Goal: Information Seeking & Learning: Compare options

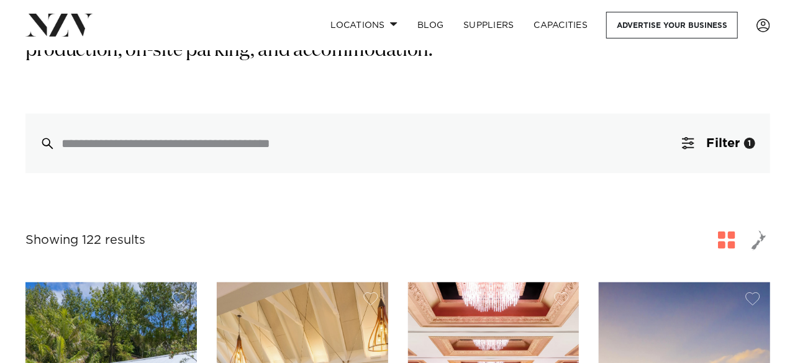
scroll to position [273, 0]
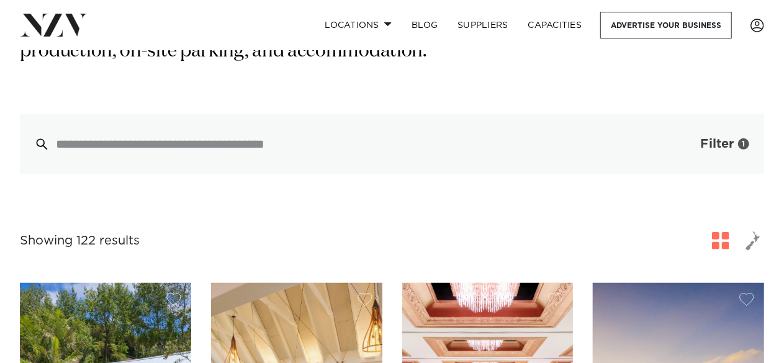
click at [710, 138] on span "Filter" at bounding box center [718, 144] width 34 height 12
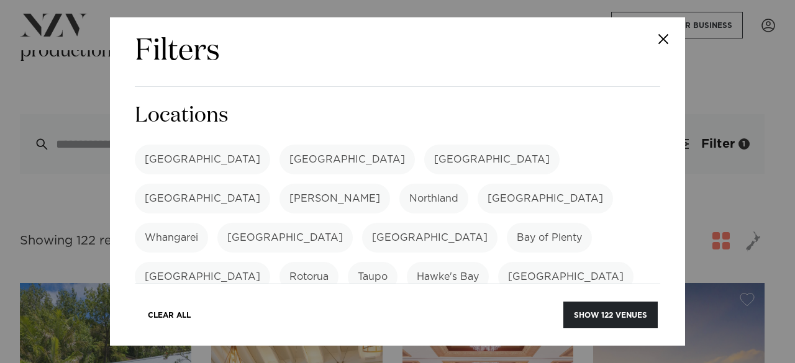
click at [390, 184] on label "[PERSON_NAME]" at bounding box center [334, 199] width 111 height 30
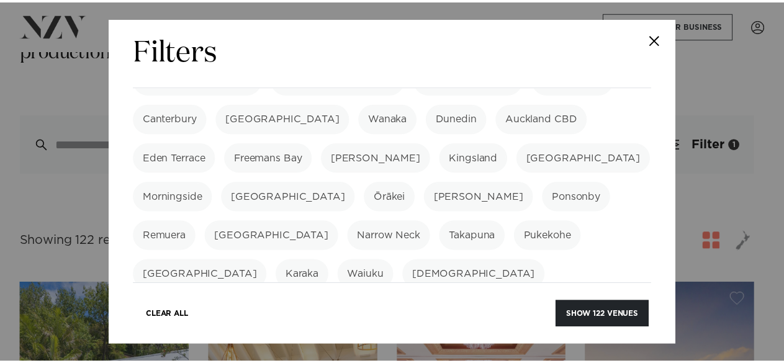
scroll to position [237, 0]
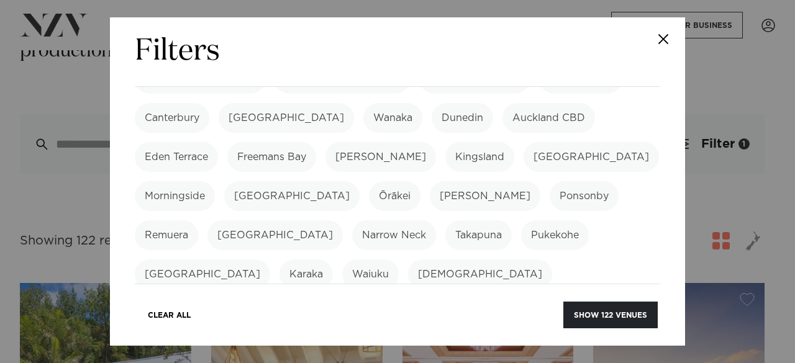
click at [663, 37] on button "Close" at bounding box center [663, 38] width 43 height 43
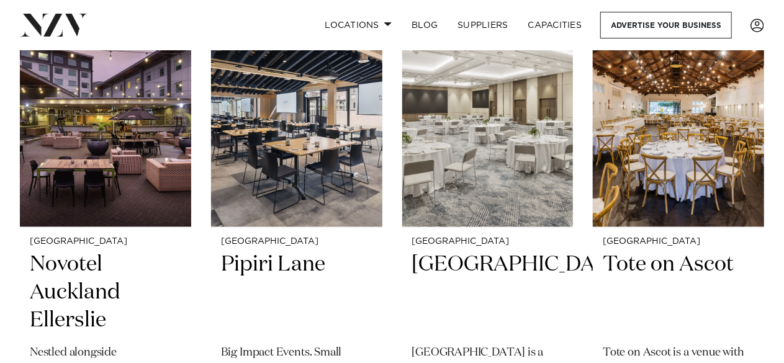
scroll to position [1561, 0]
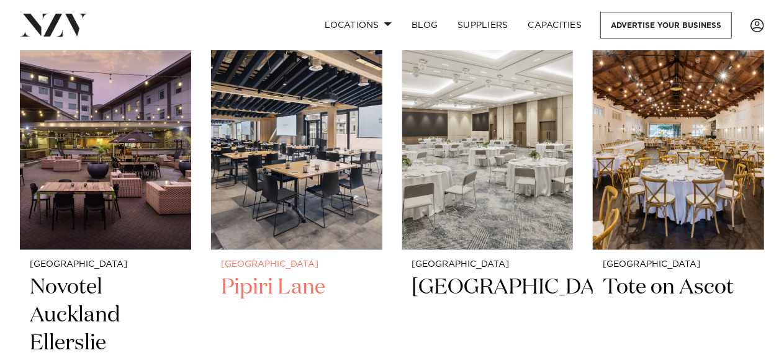
click at [335, 134] on img at bounding box center [296, 135] width 171 height 230
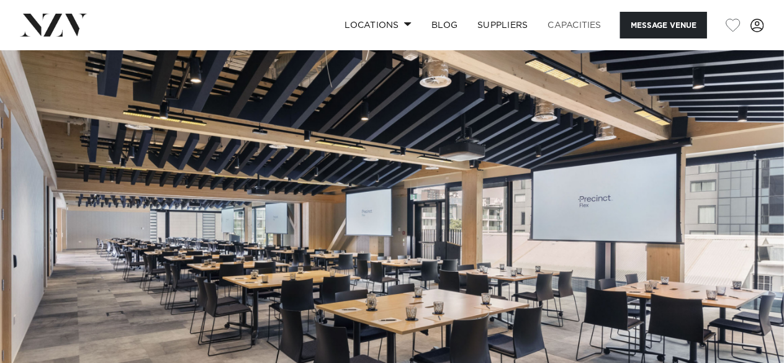
click at [591, 24] on link "Capacities" at bounding box center [575, 25] width 74 height 27
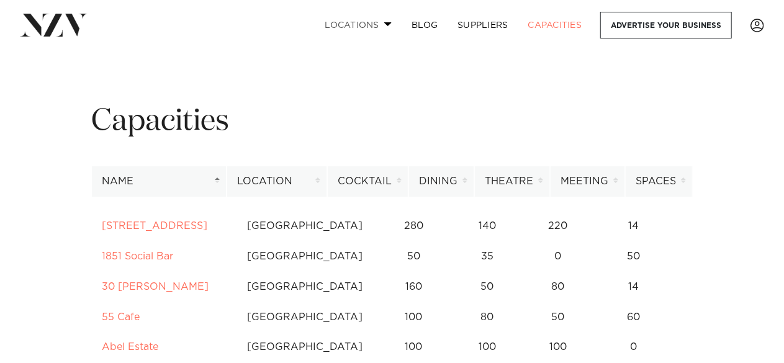
click at [361, 32] on link "Locations" at bounding box center [358, 25] width 87 height 27
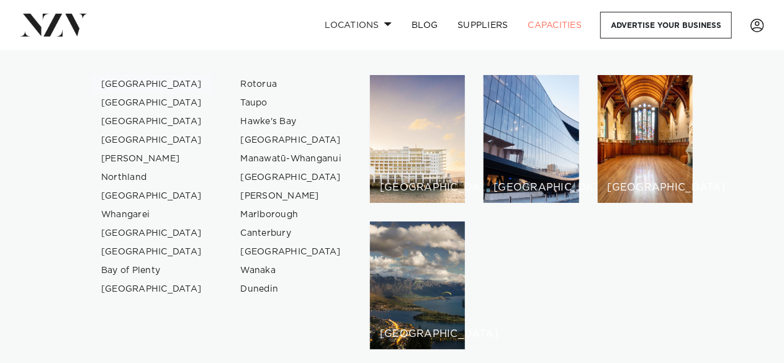
click at [130, 80] on link "[GEOGRAPHIC_DATA]" at bounding box center [151, 84] width 121 height 19
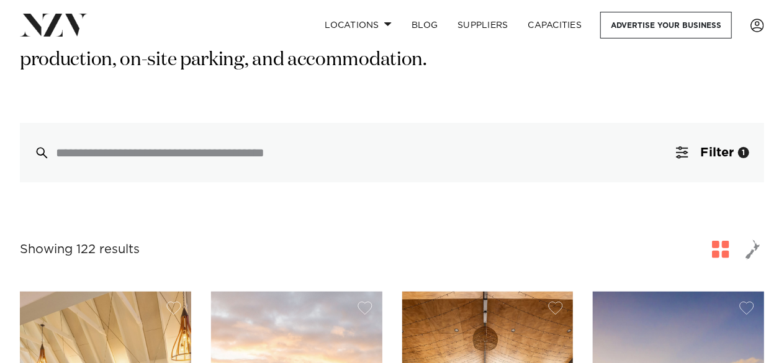
scroll to position [263, 0]
click at [331, 147] on input "search" at bounding box center [366, 154] width 620 height 14
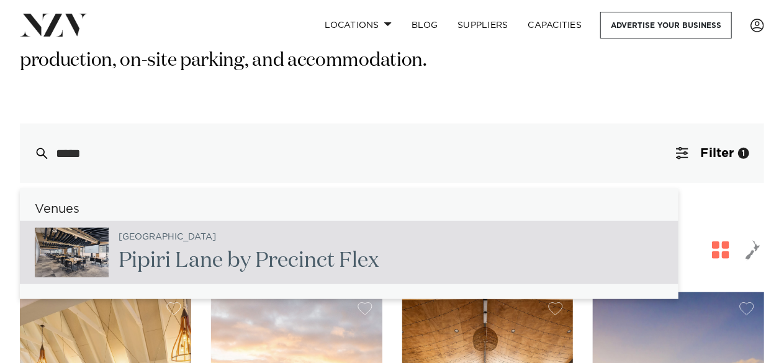
type input "******"
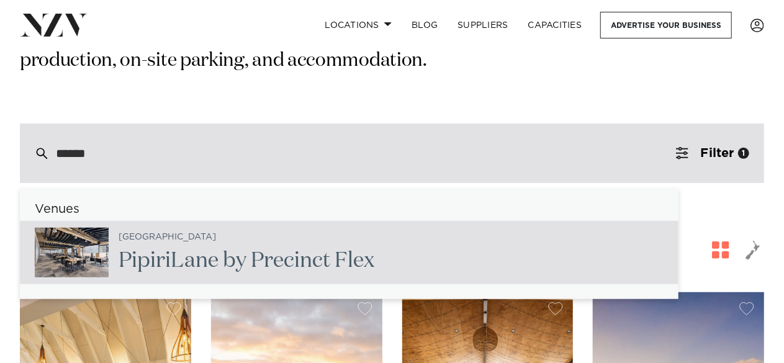
click at [248, 247] on h2 "Pipiri Lane by Precinct Flex" at bounding box center [247, 261] width 256 height 28
type input "**********"
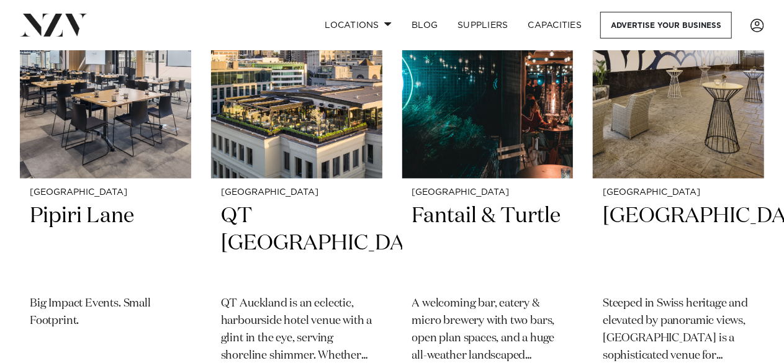
scroll to position [3619, 0]
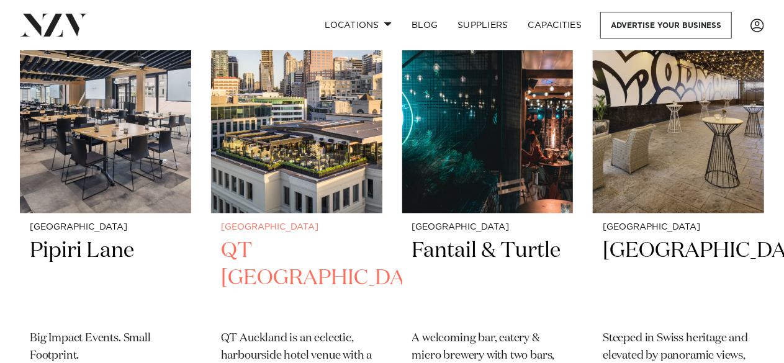
click at [281, 115] on img at bounding box center [296, 98] width 171 height 230
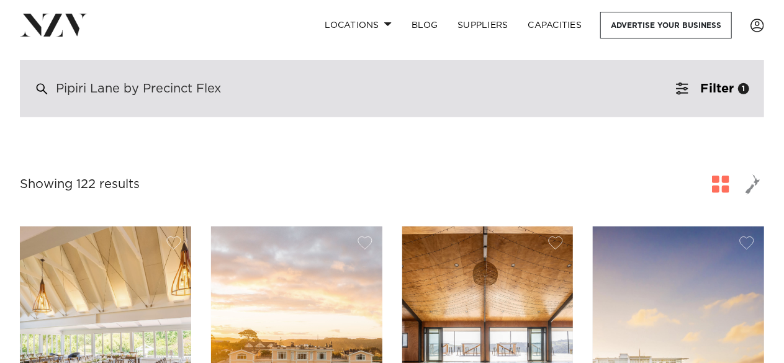
scroll to position [0, 0]
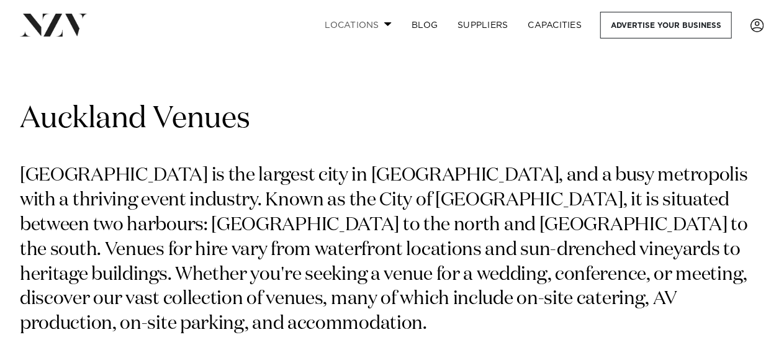
click at [392, 23] on link "Locations" at bounding box center [358, 25] width 87 height 27
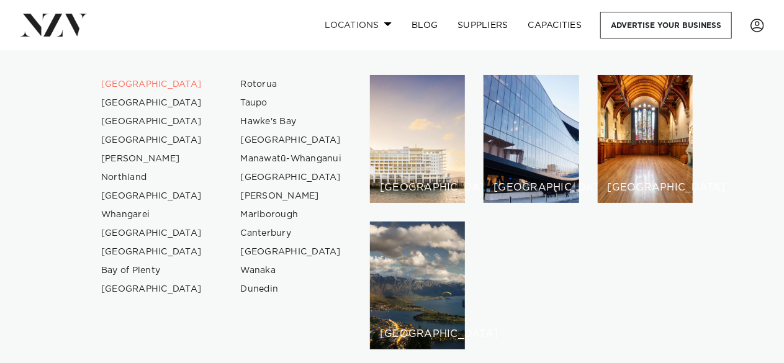
click at [392, 23] on link "Locations" at bounding box center [358, 25] width 87 height 27
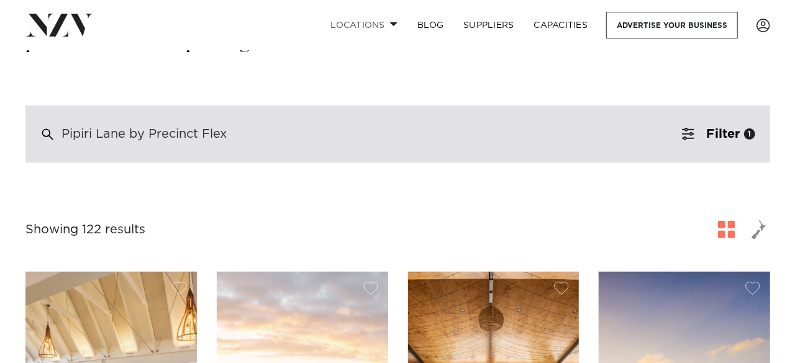
scroll to position [282, 0]
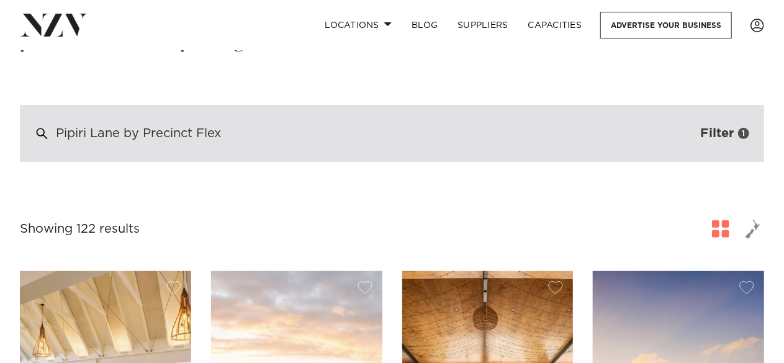
click at [714, 127] on span "Filter" at bounding box center [718, 133] width 34 height 12
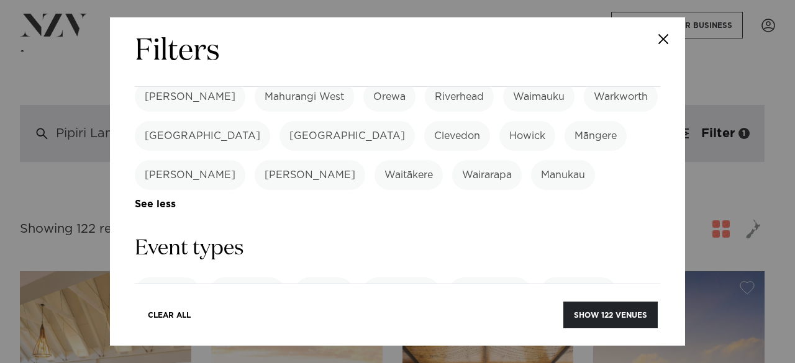
scroll to position [457, 0]
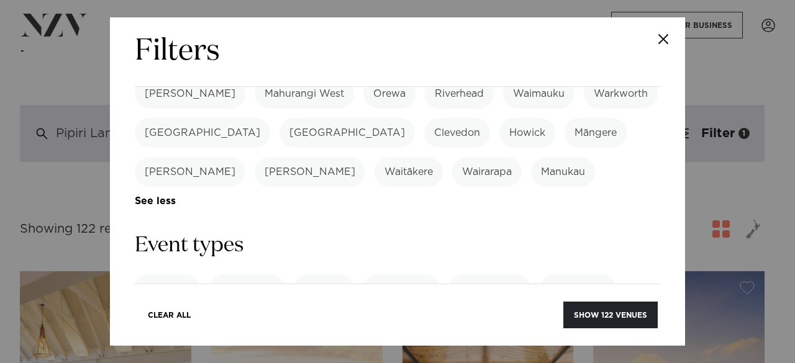
click at [254, 275] on label "Conference" at bounding box center [247, 290] width 76 height 30
click at [625, 319] on button "Show 79 venues" at bounding box center [612, 315] width 92 height 27
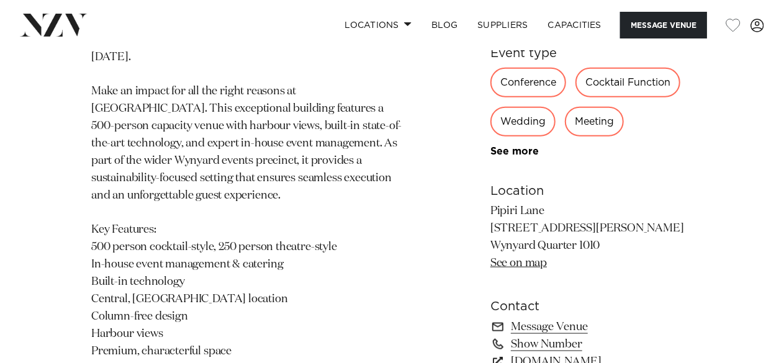
scroll to position [642, 0]
click at [519, 75] on div "Conference" at bounding box center [529, 83] width 76 height 30
click at [534, 90] on div "Conference" at bounding box center [529, 83] width 76 height 30
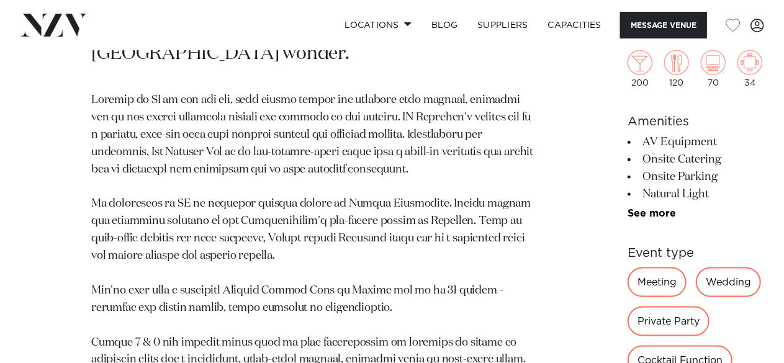
scroll to position [706, 0]
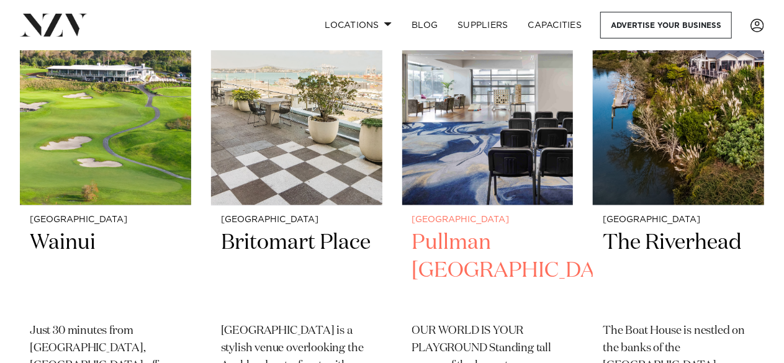
scroll to position [1579, 0]
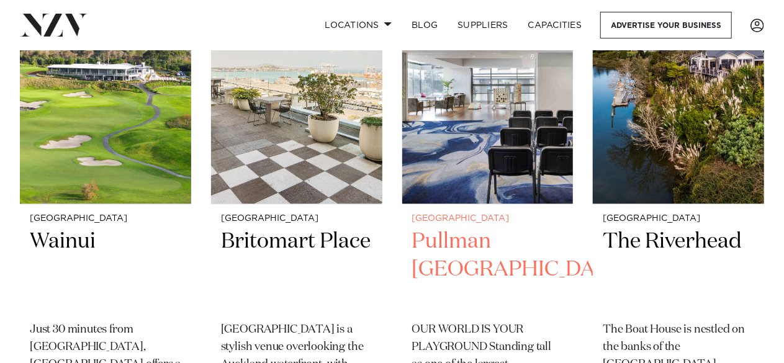
click at [456, 273] on h2 "Pullman [GEOGRAPHIC_DATA]" at bounding box center [488, 270] width 152 height 84
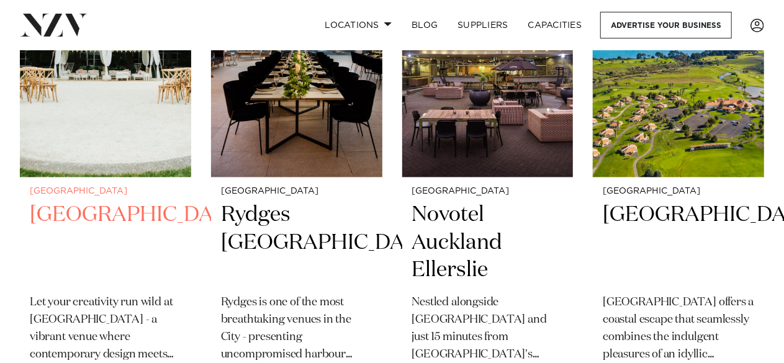
scroll to position [3627, 0]
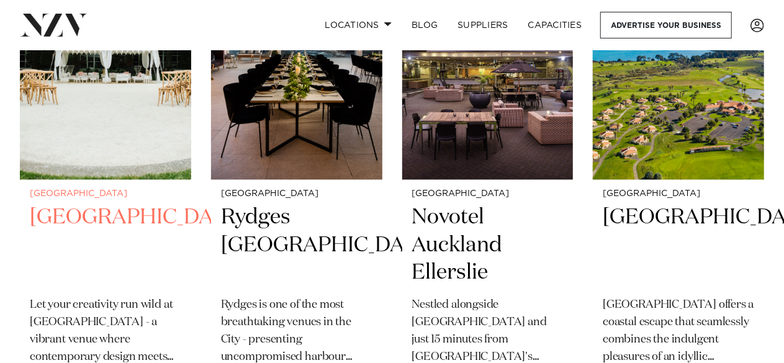
click at [68, 243] on h2 "[GEOGRAPHIC_DATA]" at bounding box center [106, 246] width 152 height 84
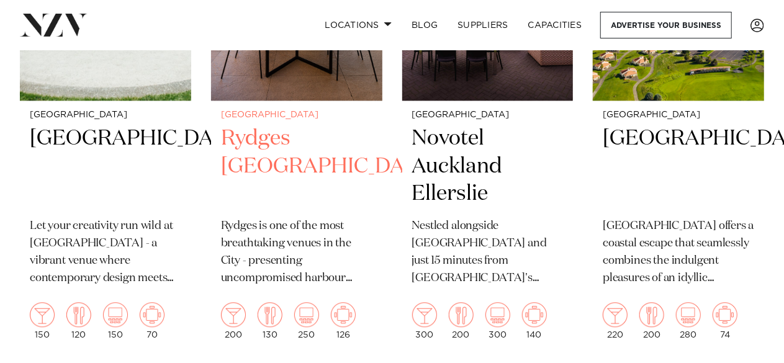
scroll to position [3706, 0]
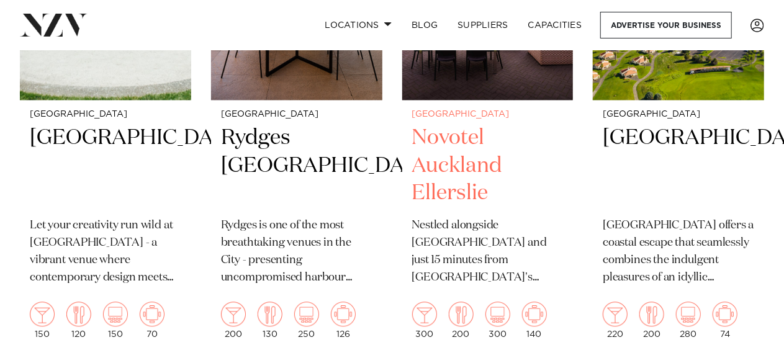
click at [453, 182] on h2 "Novotel Auckland Ellerslie" at bounding box center [488, 166] width 152 height 84
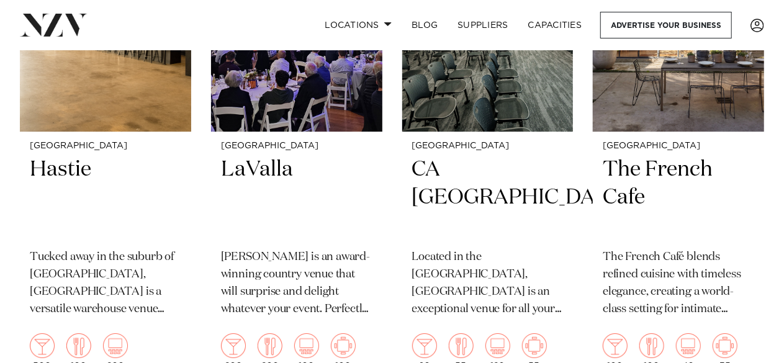
scroll to position [4252, 0]
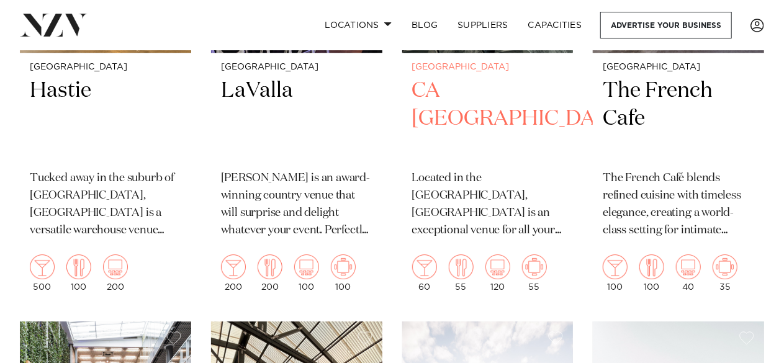
click at [453, 98] on h2 "CA Auckland Conference Centre" at bounding box center [488, 119] width 152 height 84
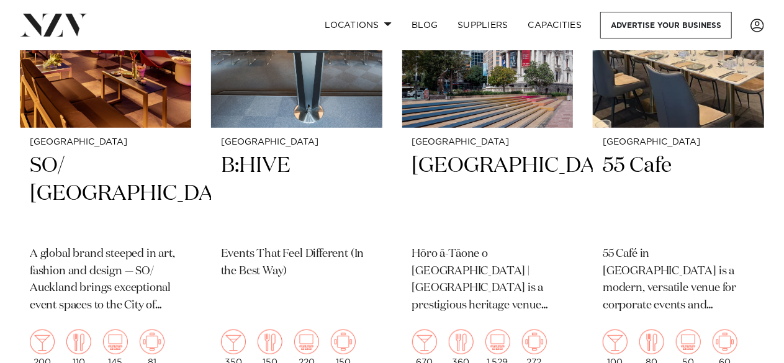
scroll to position [5185, 0]
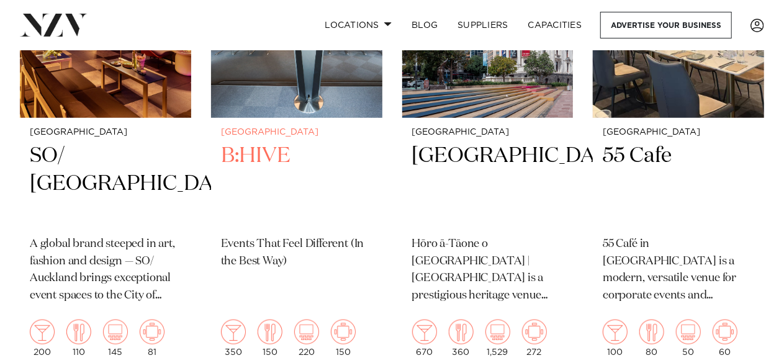
click at [259, 147] on h2 "B:HIVE" at bounding box center [297, 184] width 152 height 84
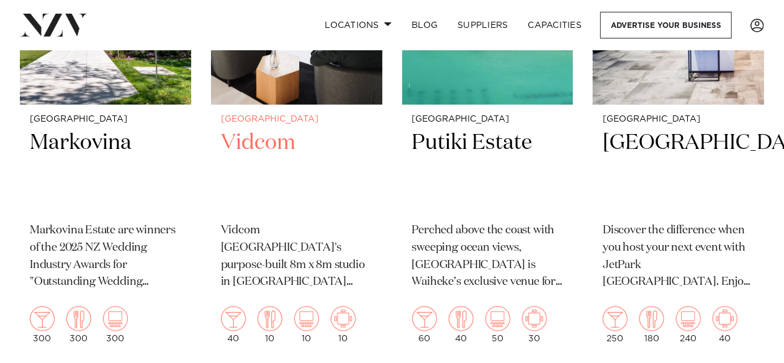
scroll to position [5696, 0]
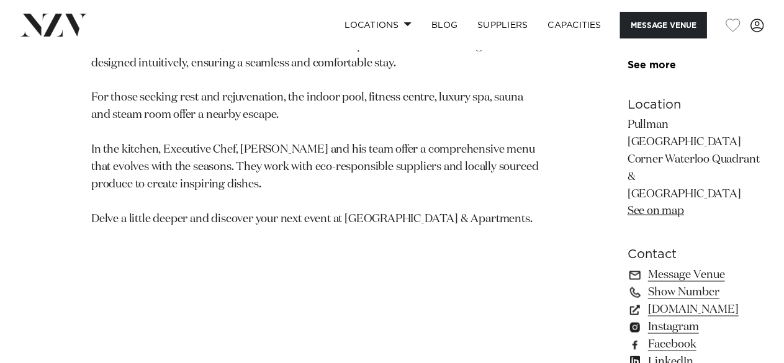
scroll to position [807, 0]
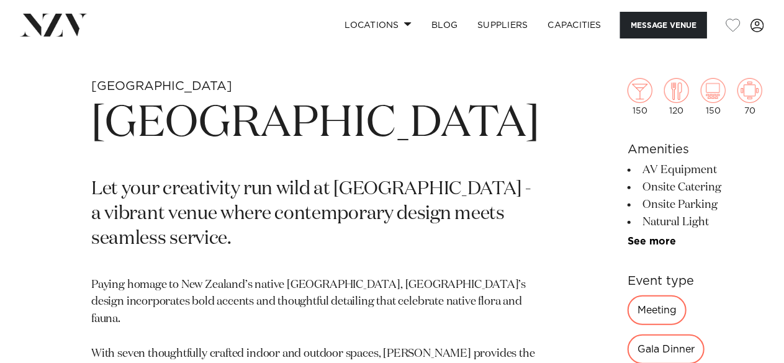
scroll to position [389, 0]
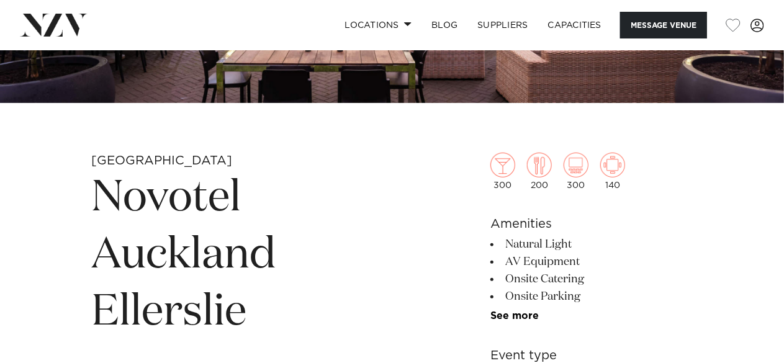
scroll to position [315, 0]
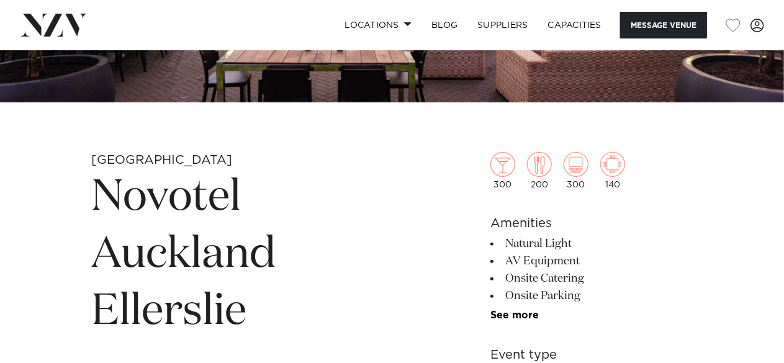
drag, startPoint x: 355, startPoint y: 201, endPoint x: 315, endPoint y: 279, distance: 87.8
click at [315, 279] on h1 "Novotel Auckland Ellerslie" at bounding box center [246, 255] width 311 height 171
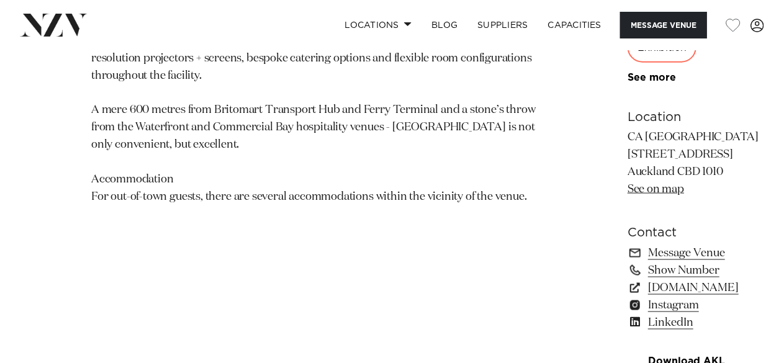
scroll to position [800, 0]
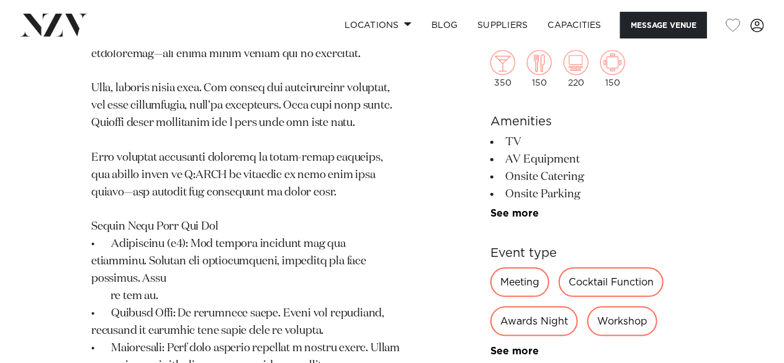
scroll to position [612, 0]
